Goal: Task Accomplishment & Management: Use online tool/utility

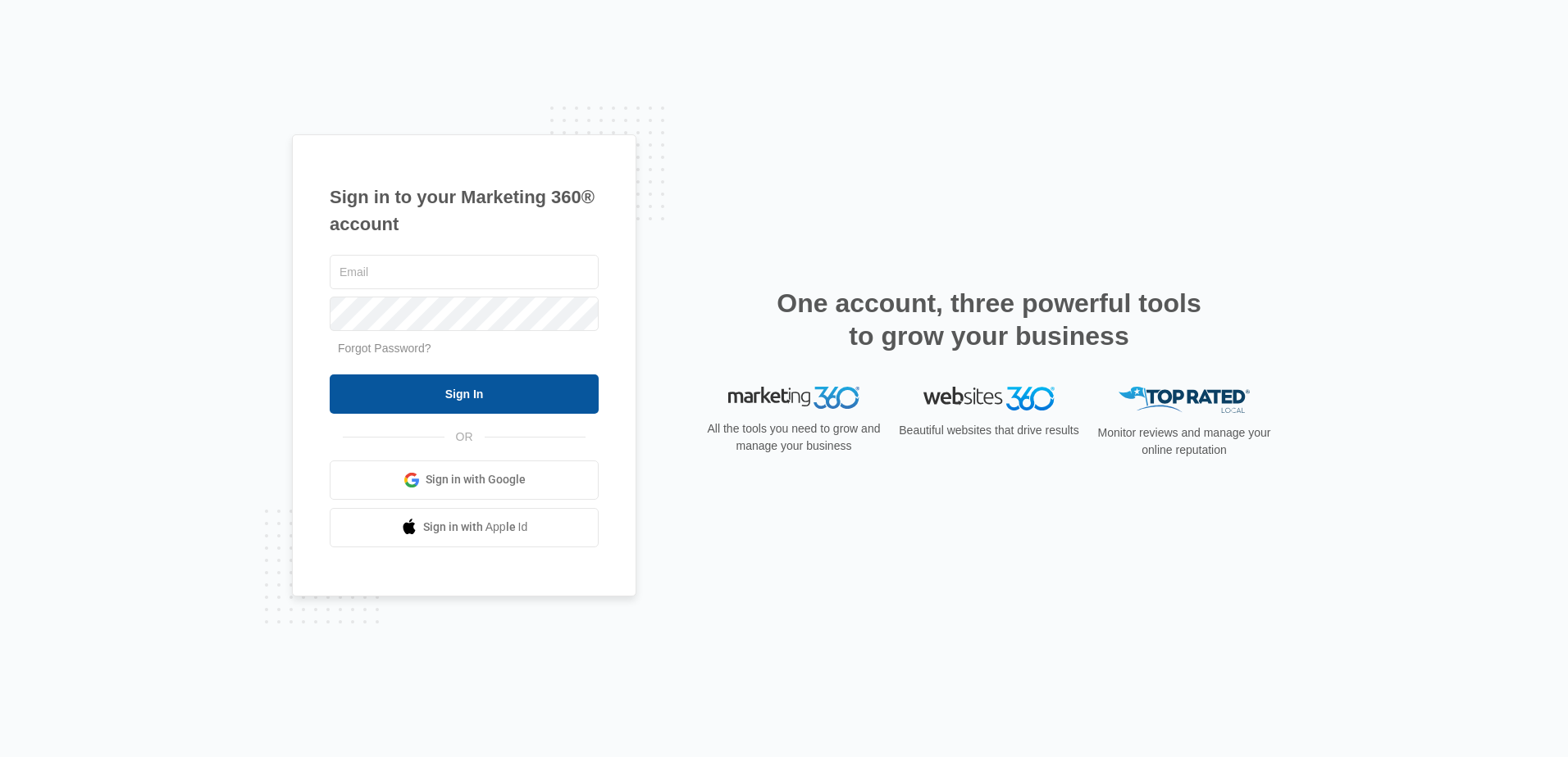
type input "lcutsinger@flycti.com"
click at [471, 400] on input "Sign In" at bounding box center [464, 394] width 269 height 39
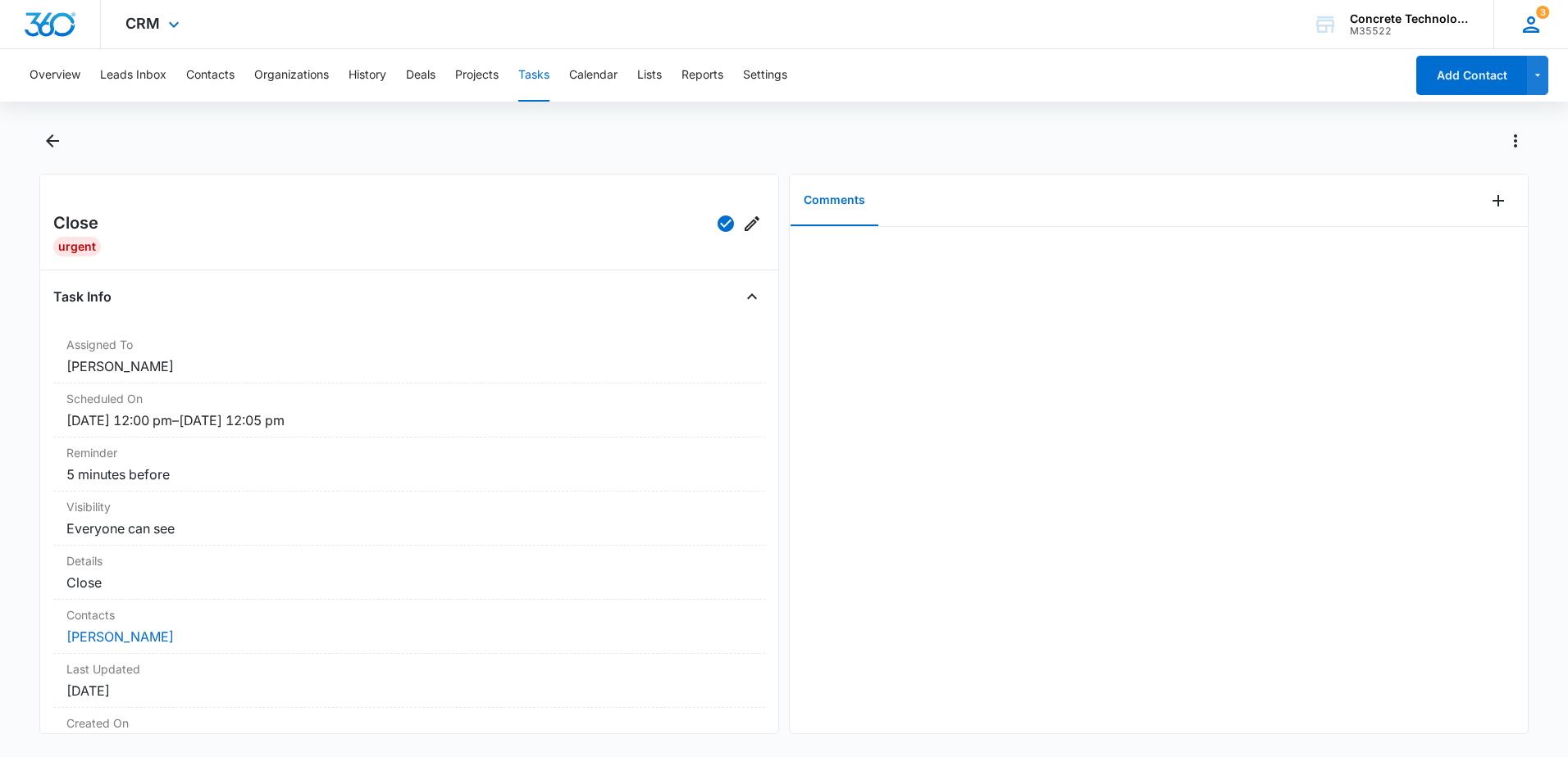
click at [1522, 20] on icon at bounding box center [1530, 24] width 24 height 24
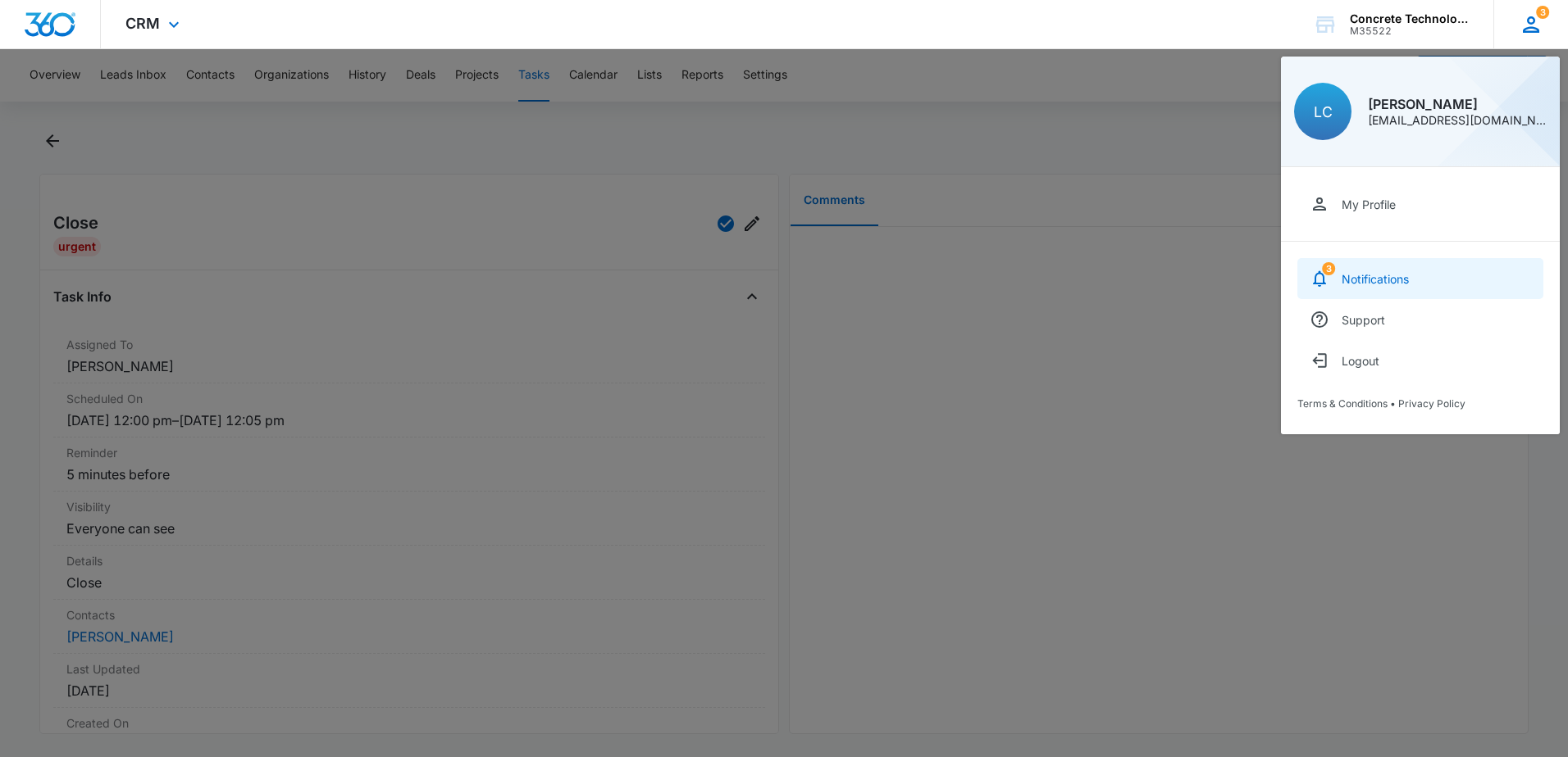
click at [1412, 261] on link "3 Notifications" at bounding box center [1420, 278] width 246 height 41
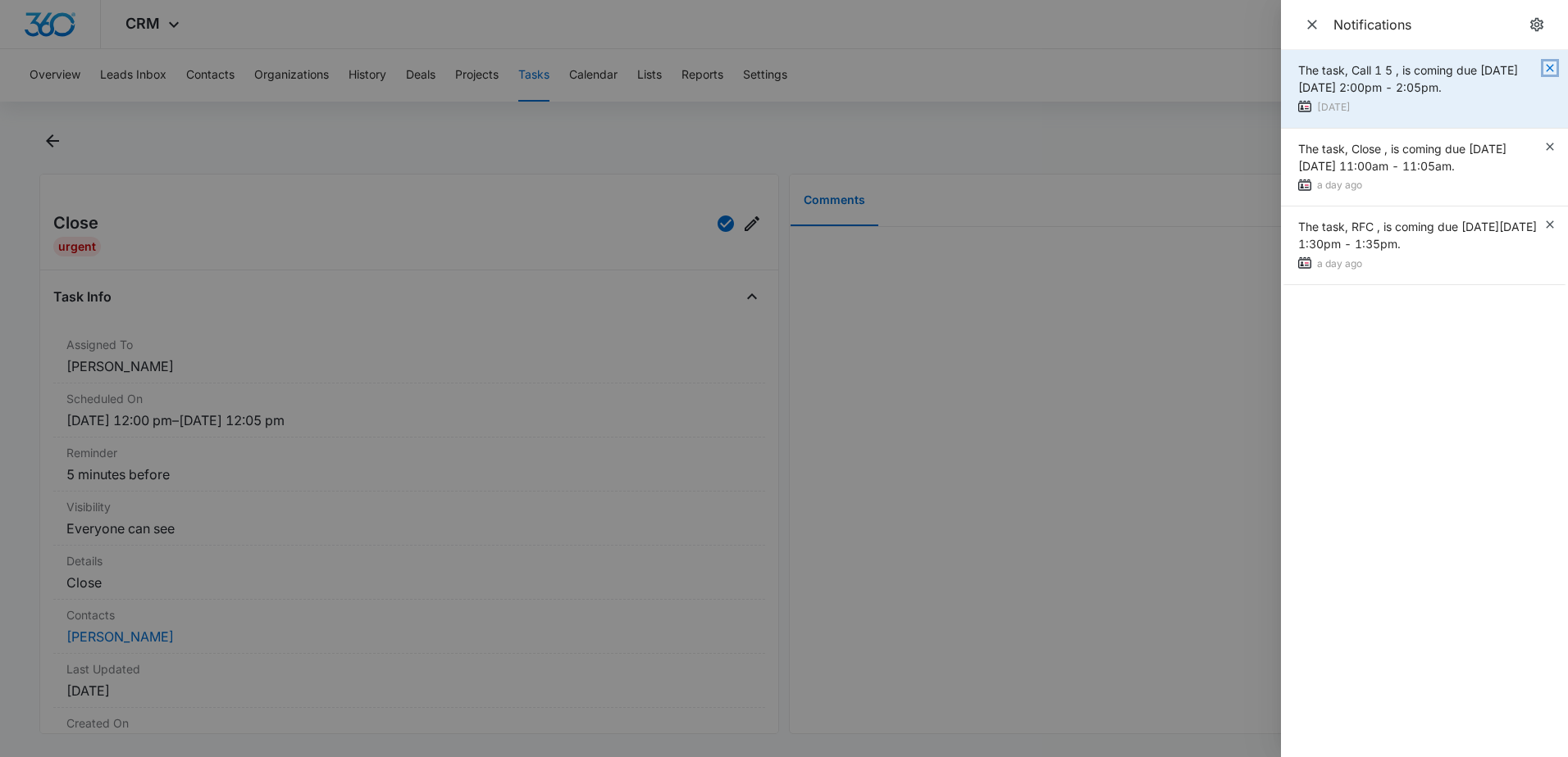
click at [1550, 65] on icon "button" at bounding box center [1550, 69] width 13 height 13
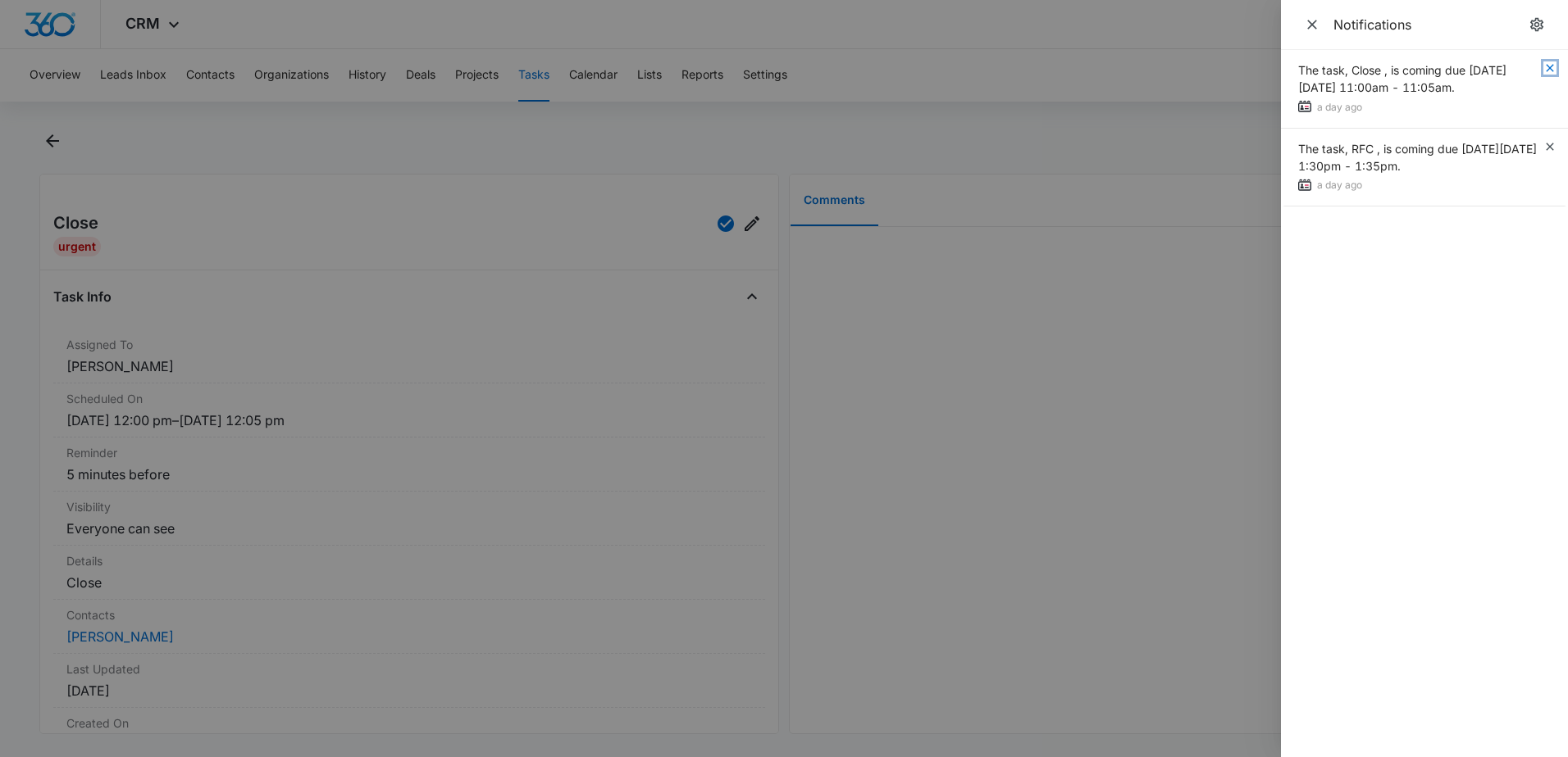
click at [1550, 65] on icon "button" at bounding box center [1550, 69] width 13 height 13
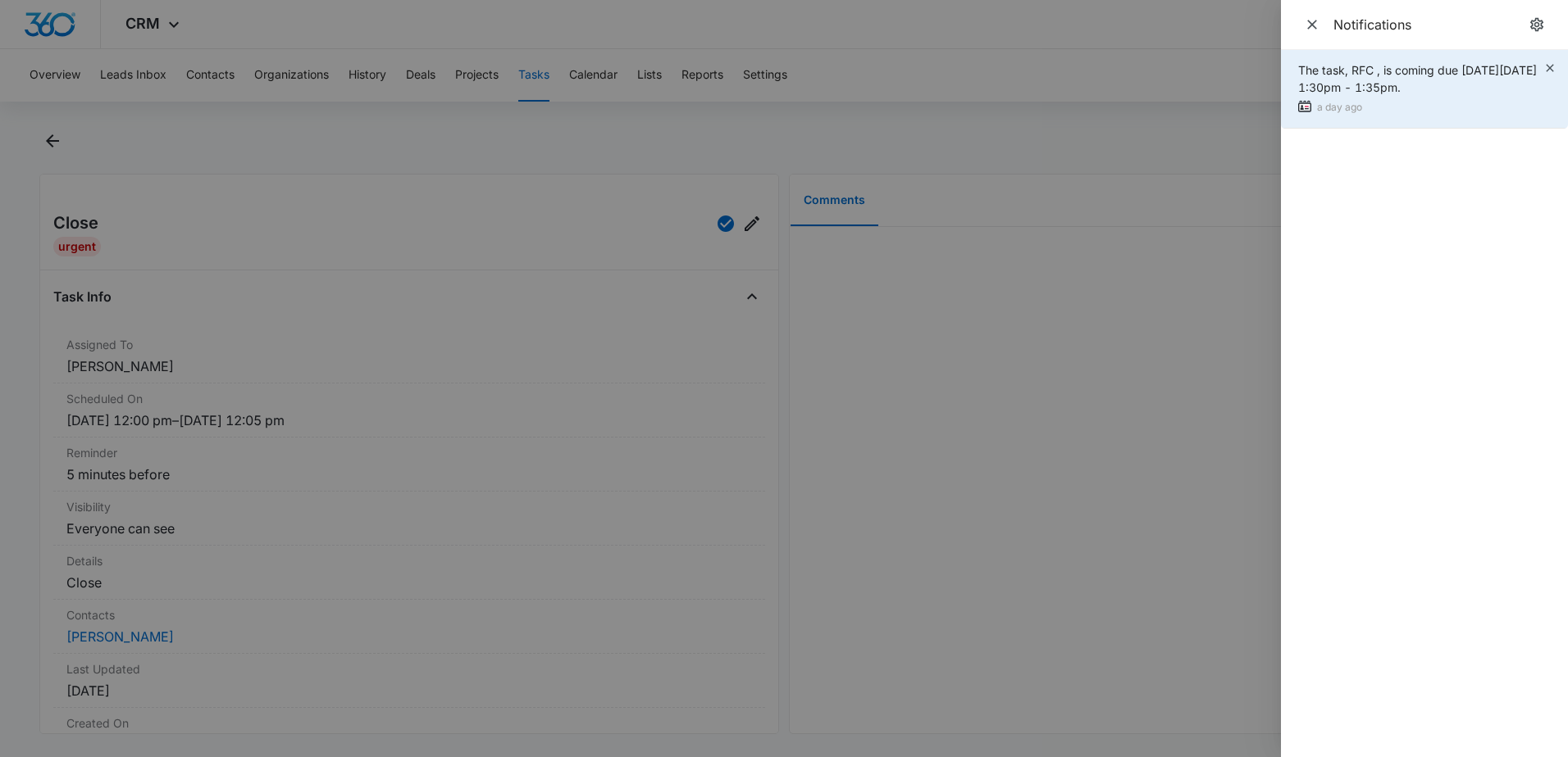
click at [1457, 75] on span "The task, RFC , is coming due [DATE][DATE] 1:30pm - 1:35pm." at bounding box center [1417, 79] width 238 height 31
click at [1548, 58] on div "The task, RFC , is coming due [DATE][DATE] 1:30pm - 1:35pm. a day ago" at bounding box center [1423, 89] width 287 height 79
click at [1545, 67] on icon "button" at bounding box center [1550, 69] width 13 height 13
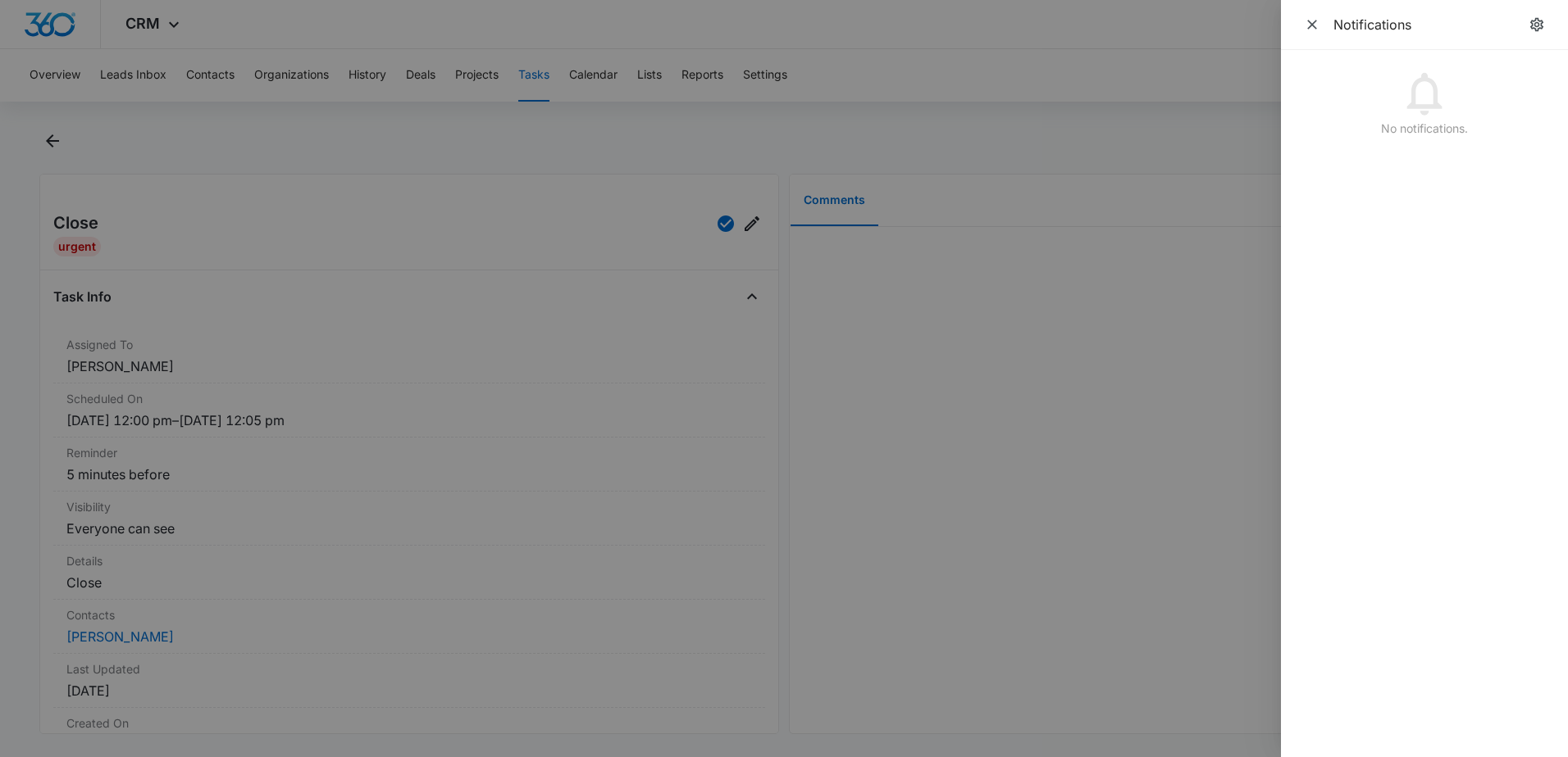
click at [58, 81] on div at bounding box center [784, 378] width 1568 height 757
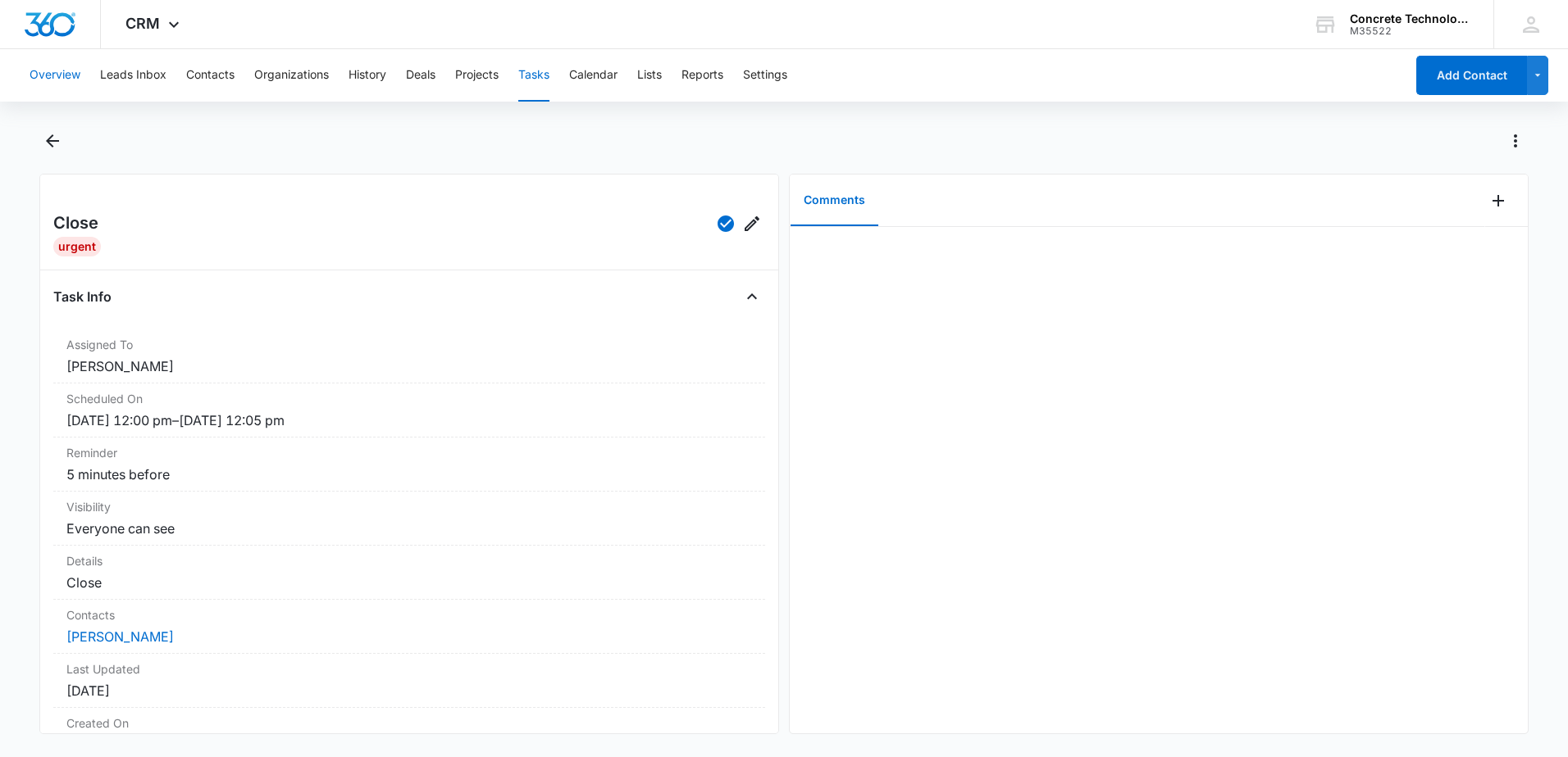
click at [64, 70] on button "Overview" at bounding box center [54, 75] width 51 height 53
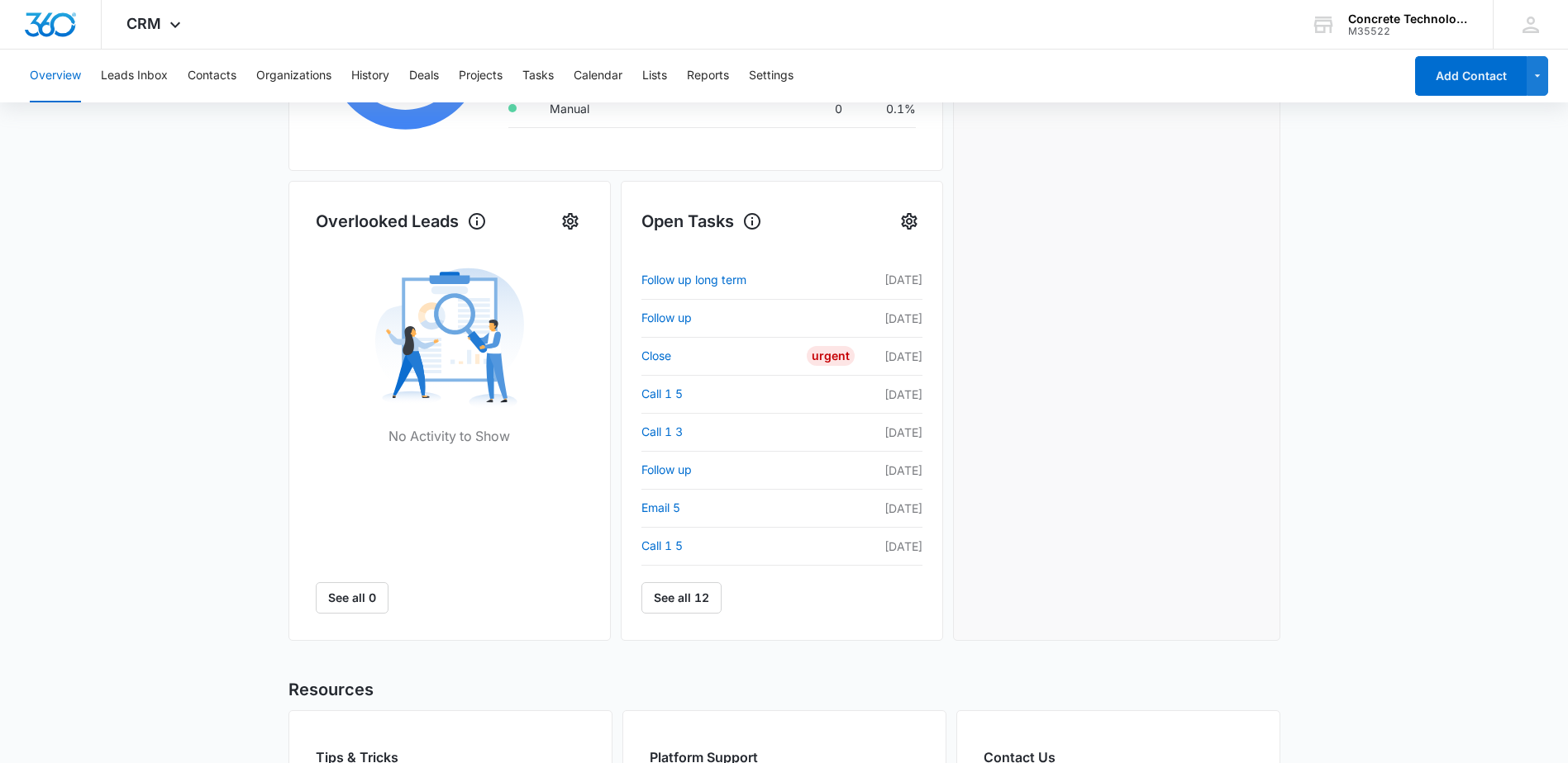
scroll to position [337, 0]
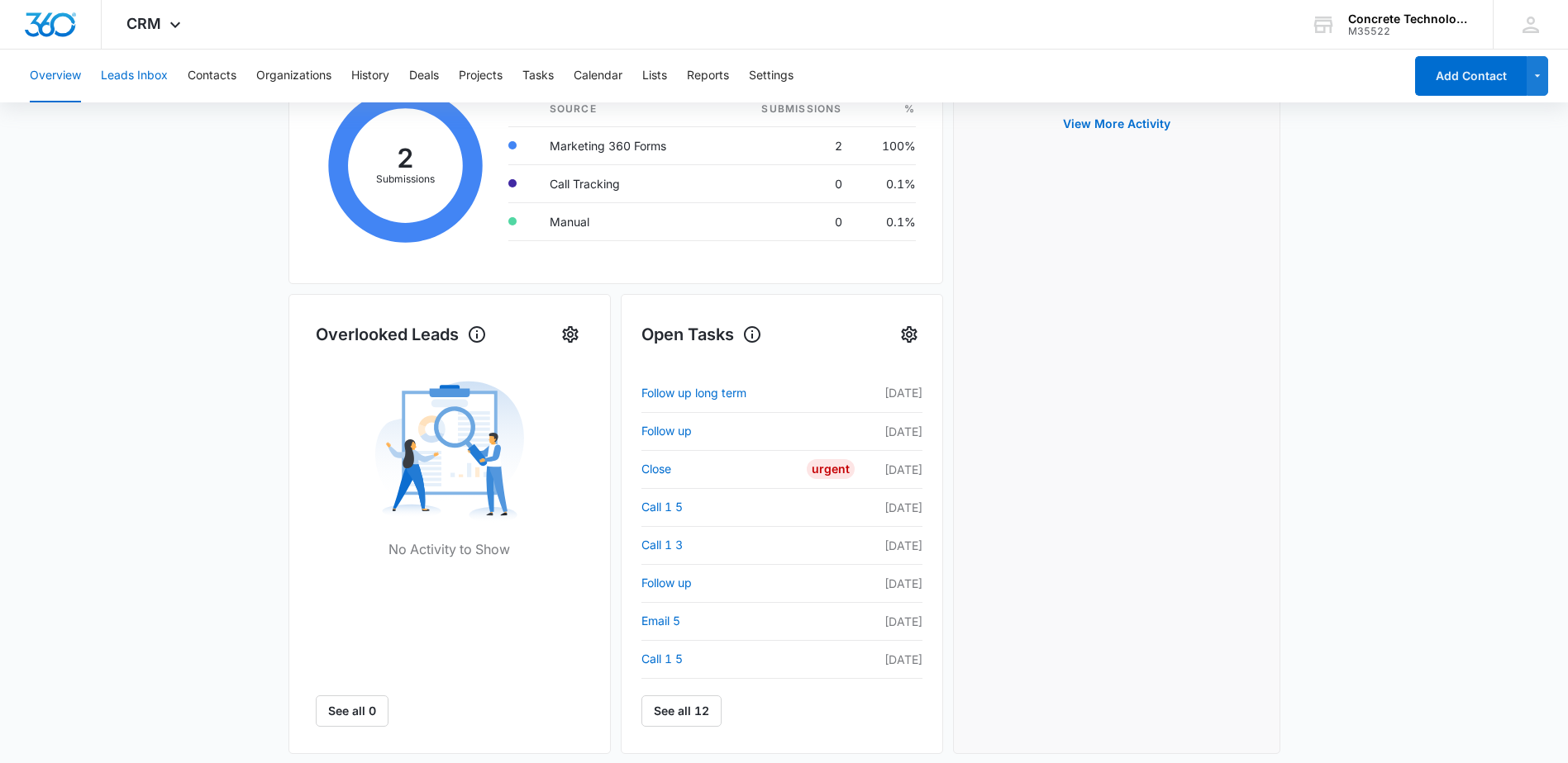
click at [131, 68] on button "Leads Inbox" at bounding box center [134, 76] width 67 height 53
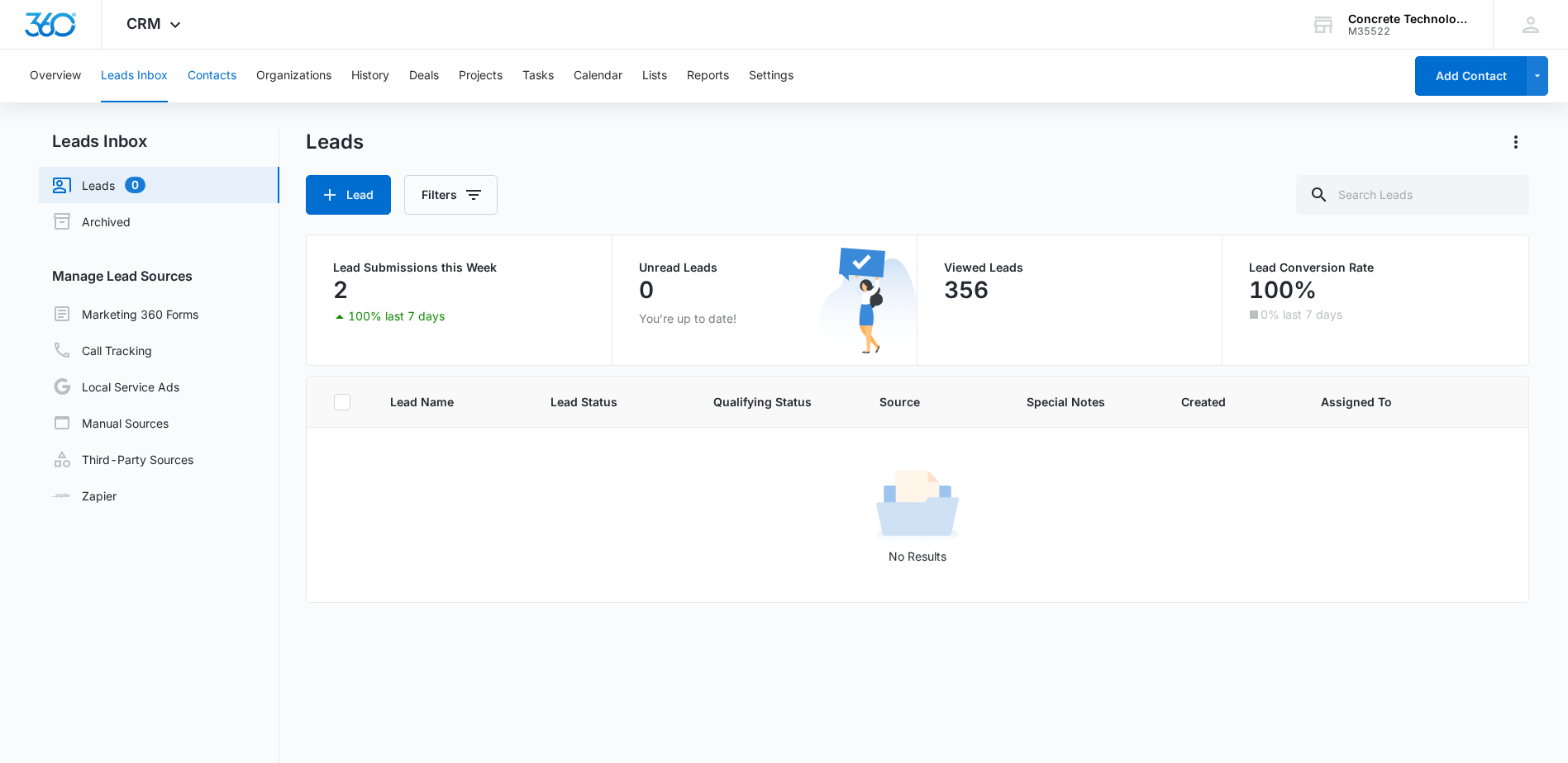
click at [210, 75] on button "Contacts" at bounding box center [212, 76] width 49 height 53
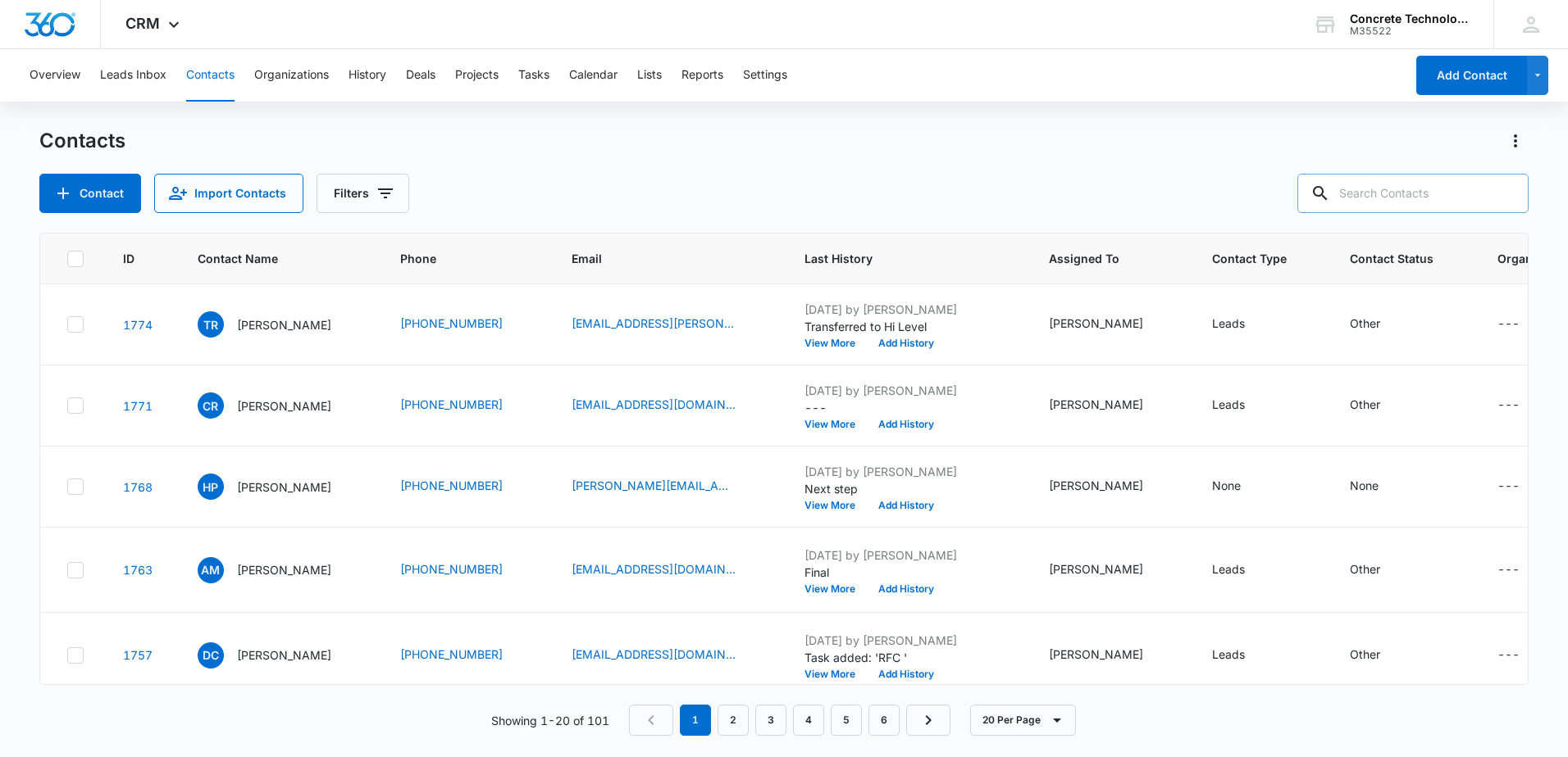
click at [1453, 175] on input "text" at bounding box center [1413, 193] width 232 height 39
type input "r"
type input "[PERSON_NAME]"
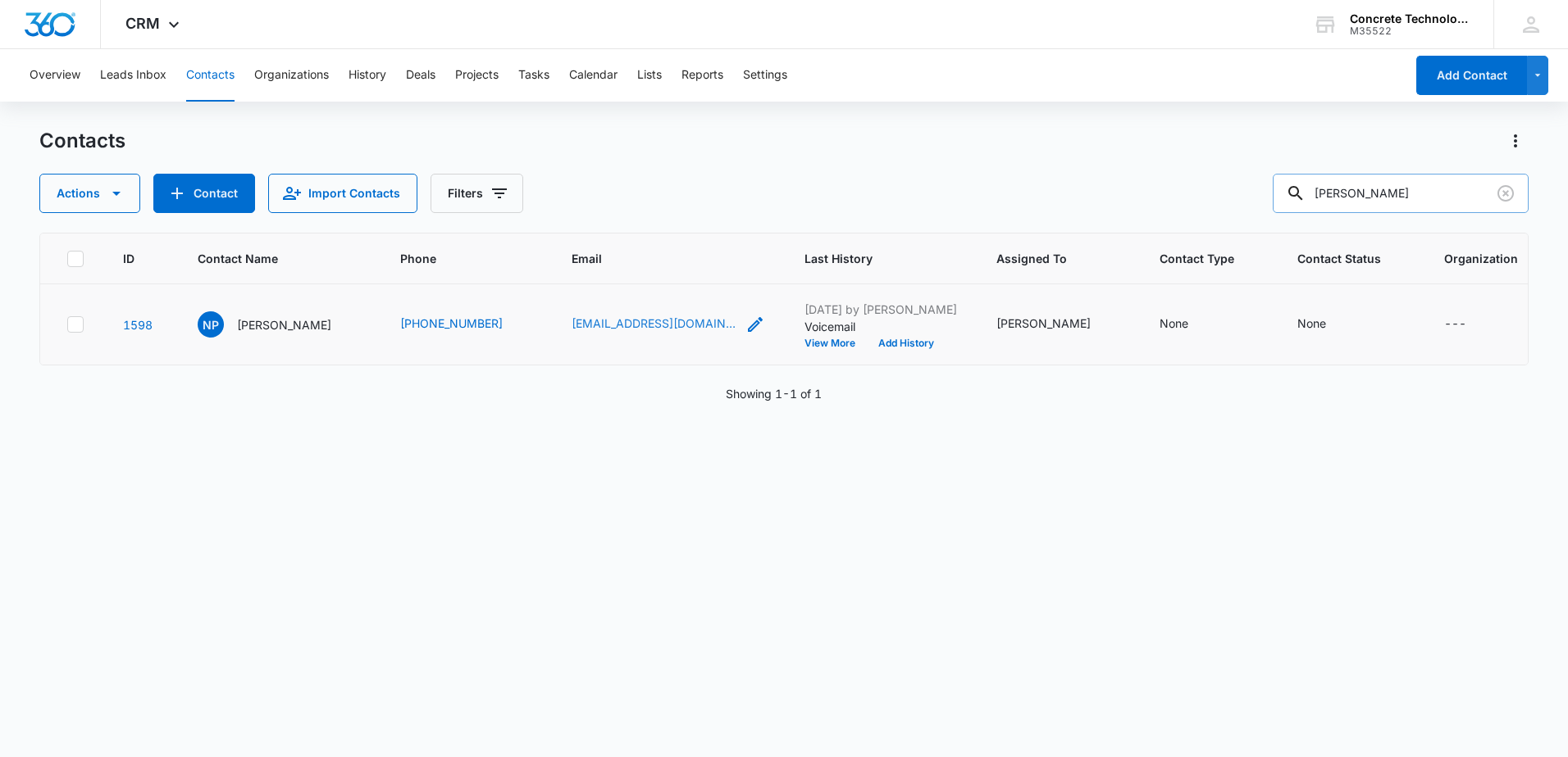
drag, startPoint x: 722, startPoint y: 318, endPoint x: 705, endPoint y: 323, distance: 17.7
click at [634, 311] on td "[EMAIL_ADDRESS][DOMAIN_NAME]" at bounding box center [668, 324] width 233 height 81
drag, startPoint x: 732, startPoint y: 322, endPoint x: 679, endPoint y: 318, distance: 53.2
